Goal: Navigation & Orientation: Find specific page/section

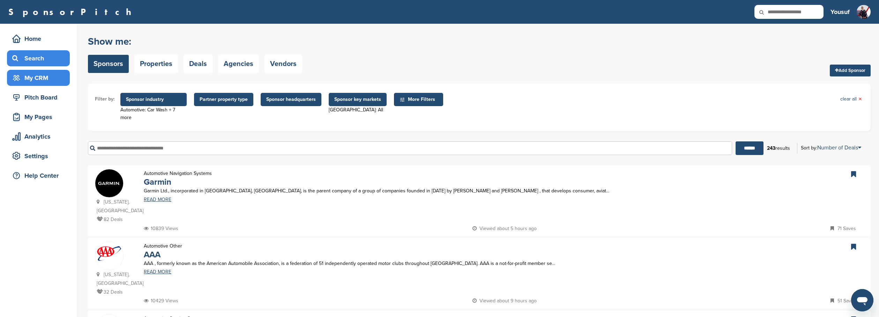
click at [35, 79] on div "My CRM" at bounding box center [39, 78] width 59 height 13
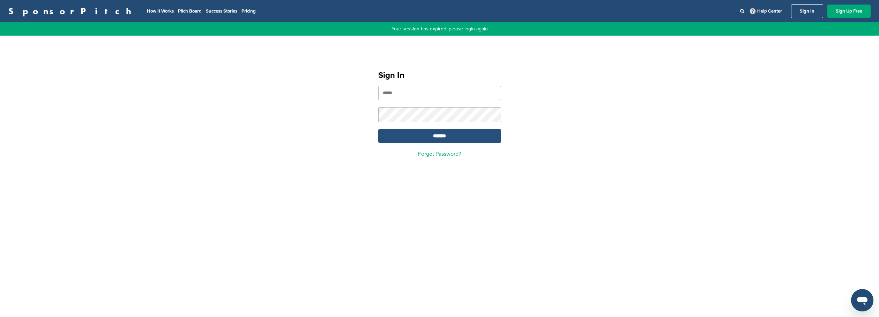
type input "**********"
click at [416, 134] on input "*******" at bounding box center [439, 136] width 123 height 14
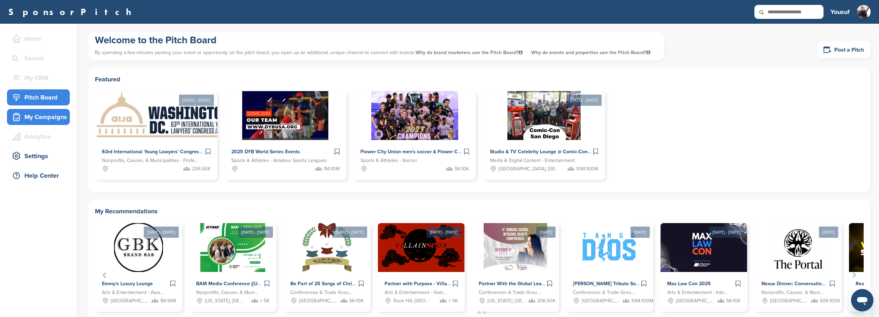
click at [42, 119] on div "My Campaigns" at bounding box center [39, 117] width 59 height 13
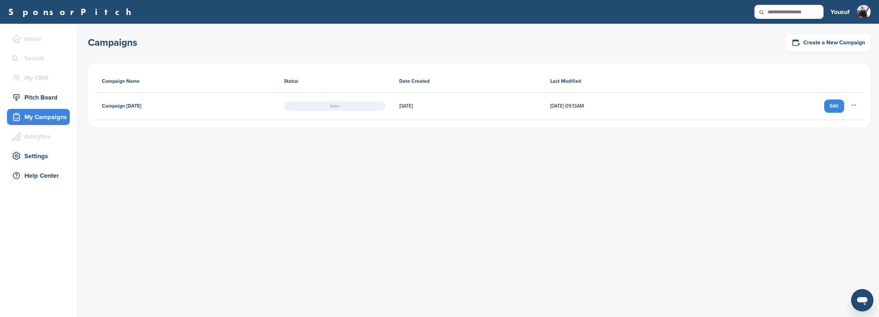
click at [126, 106] on h4 "Campaign [DATE]" at bounding box center [121, 106] width 39 height 8
drag, startPoint x: 358, startPoint y: 108, endPoint x: 408, endPoint y: 106, distance: 49.9
click at [358, 108] on span "Active" at bounding box center [334, 106] width 101 height 9
drag, startPoint x: 574, startPoint y: 105, endPoint x: 653, endPoint y: 102, distance: 79.3
click at [576, 105] on td "08/17/2025 09:13AM" at bounding box center [624, 106] width 162 height 28
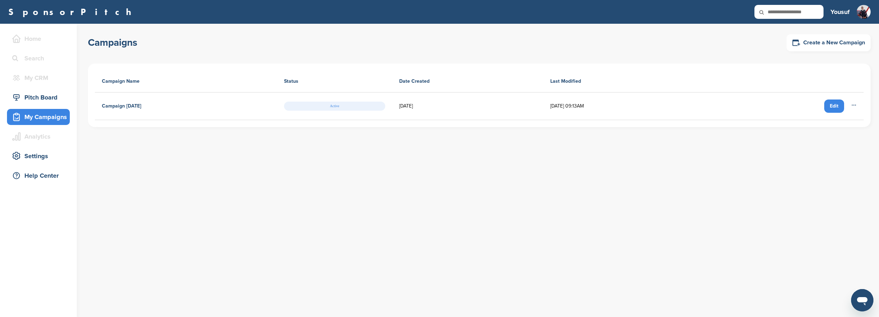
click at [854, 105] on icon at bounding box center [854, 105] width 6 height 6
click at [677, 109] on td "08/17/2025 09:13AM" at bounding box center [624, 106] width 162 height 28
click at [421, 103] on td "08/17/2025" at bounding box center [467, 106] width 151 height 28
click at [38, 38] on div "Home" at bounding box center [39, 38] width 59 height 13
click at [35, 40] on div "Home" at bounding box center [39, 38] width 59 height 13
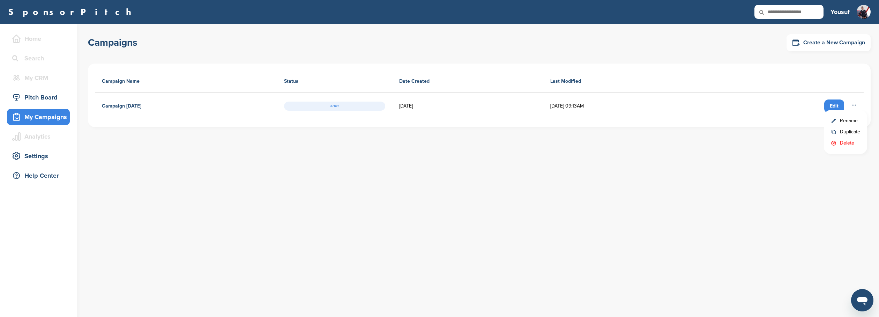
click at [842, 13] on h3 "Yousuf" at bounding box center [839, 12] width 19 height 10
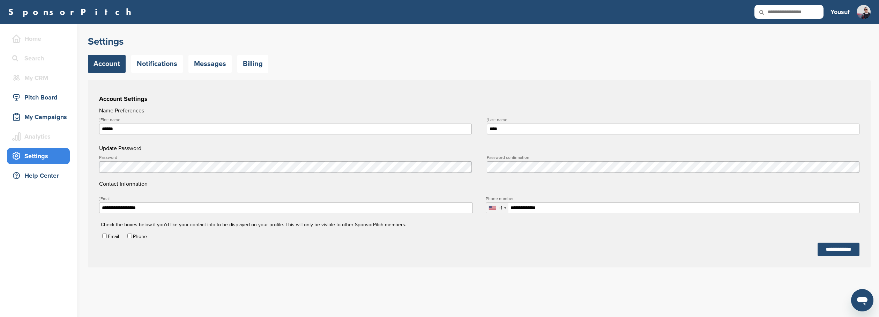
click at [844, 8] on h3 "Yousuf" at bounding box center [839, 12] width 19 height 10
drag, startPoint x: 166, startPoint y: 63, endPoint x: 175, endPoint y: 62, distance: 9.1
click at [166, 63] on link "Notifications" at bounding box center [157, 64] width 52 height 18
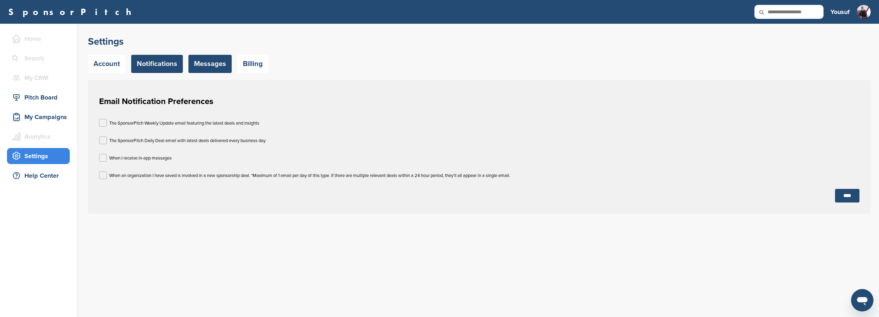
click at [205, 64] on link "Messages" at bounding box center [209, 64] width 43 height 18
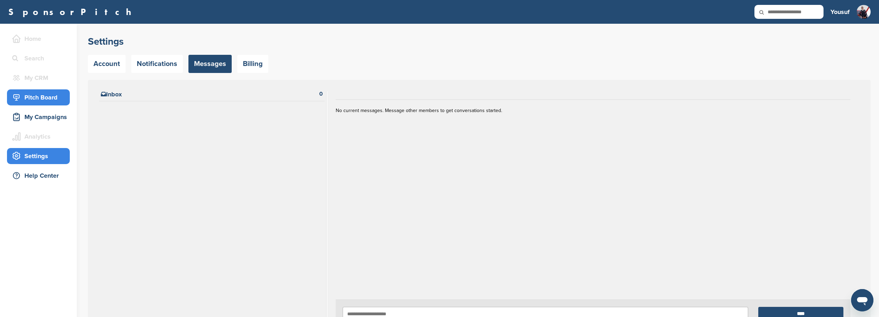
click at [42, 96] on div "Pitch Board" at bounding box center [39, 97] width 59 height 13
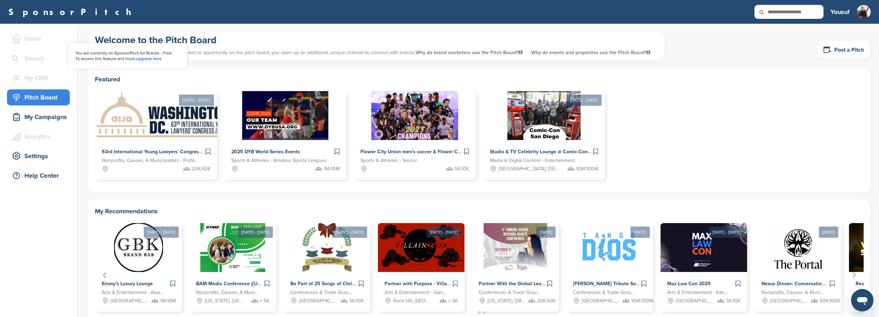
click at [29, 38] on div "Home" at bounding box center [39, 38] width 59 height 13
